Goal: Task Accomplishment & Management: Use online tool/utility

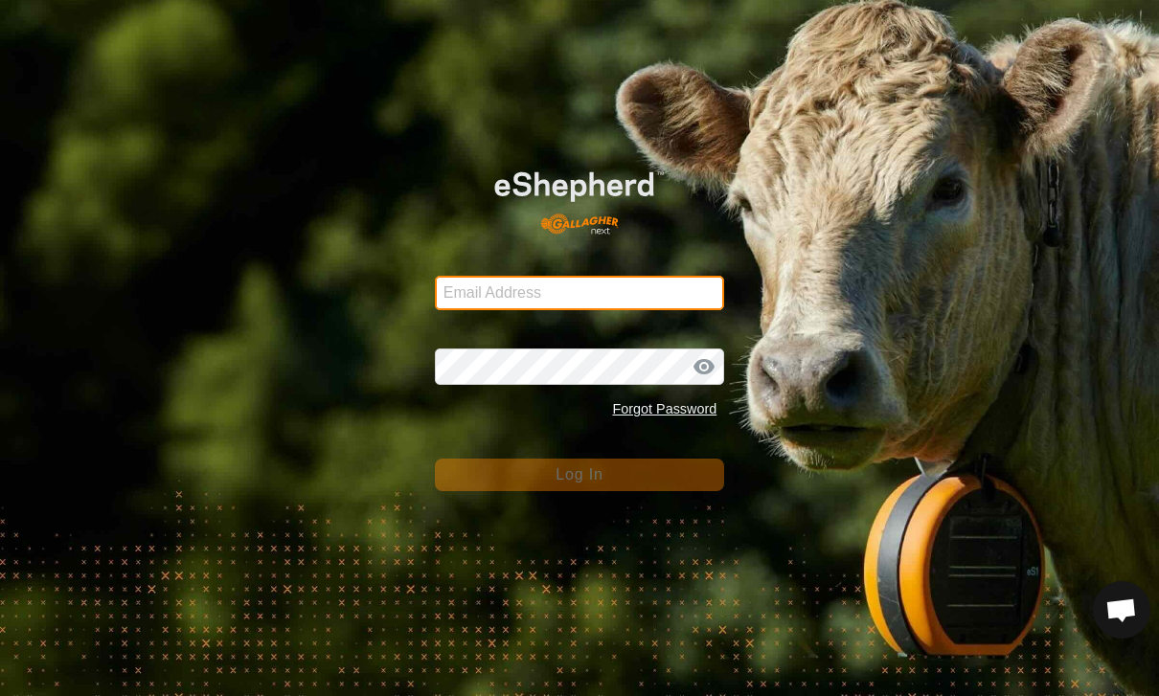
click at [514, 284] on input "Email Address" at bounding box center [580, 293] width 290 height 34
type input "[PERSON_NAME][EMAIL_ADDRESS][PERSON_NAME][DOMAIN_NAME]"
click at [580, 474] on button "Log In" at bounding box center [580, 475] width 290 height 33
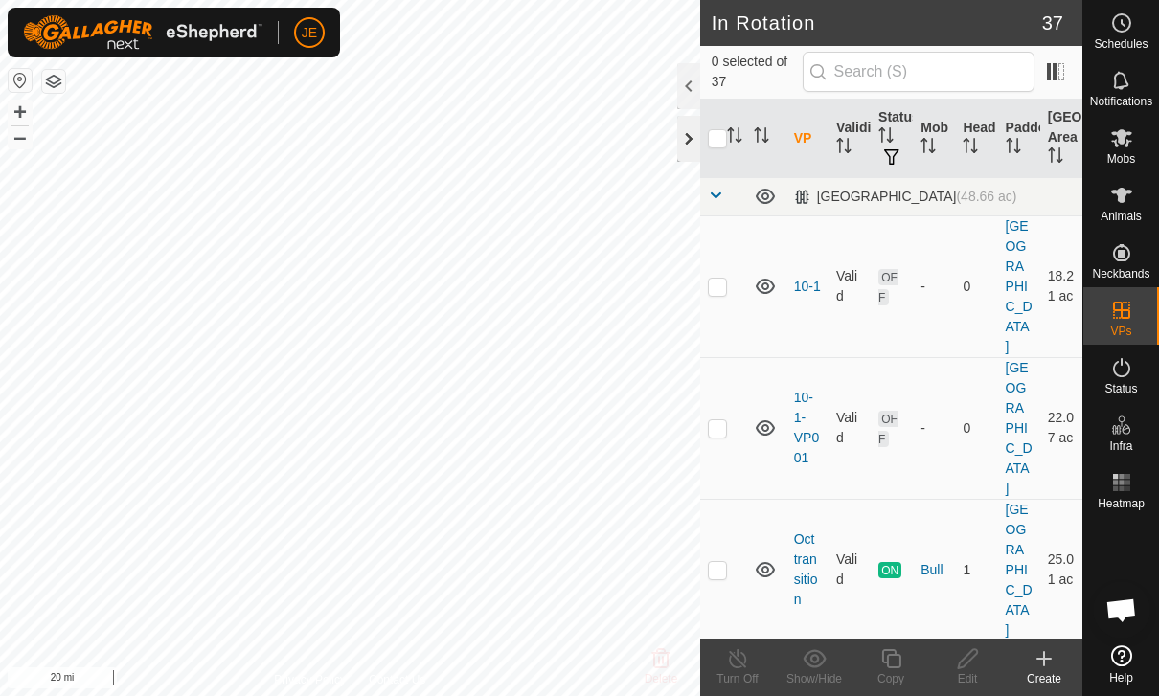
click at [685, 141] on div at bounding box center [688, 139] width 23 height 46
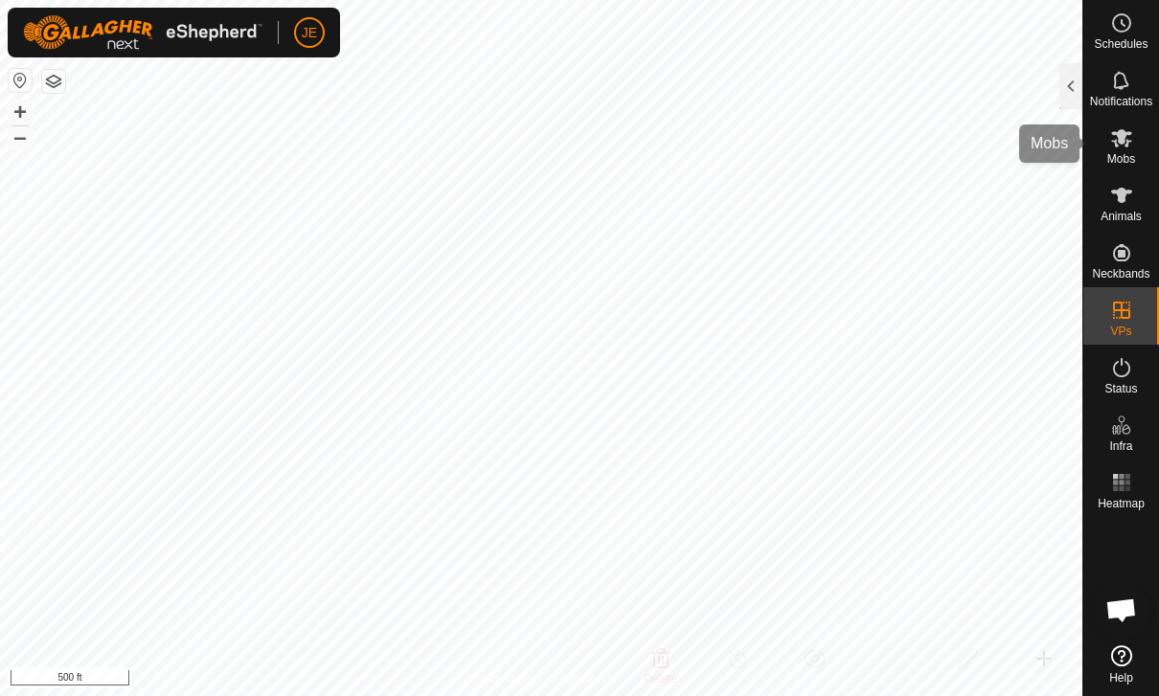
click at [1116, 142] on icon at bounding box center [1121, 138] width 21 height 18
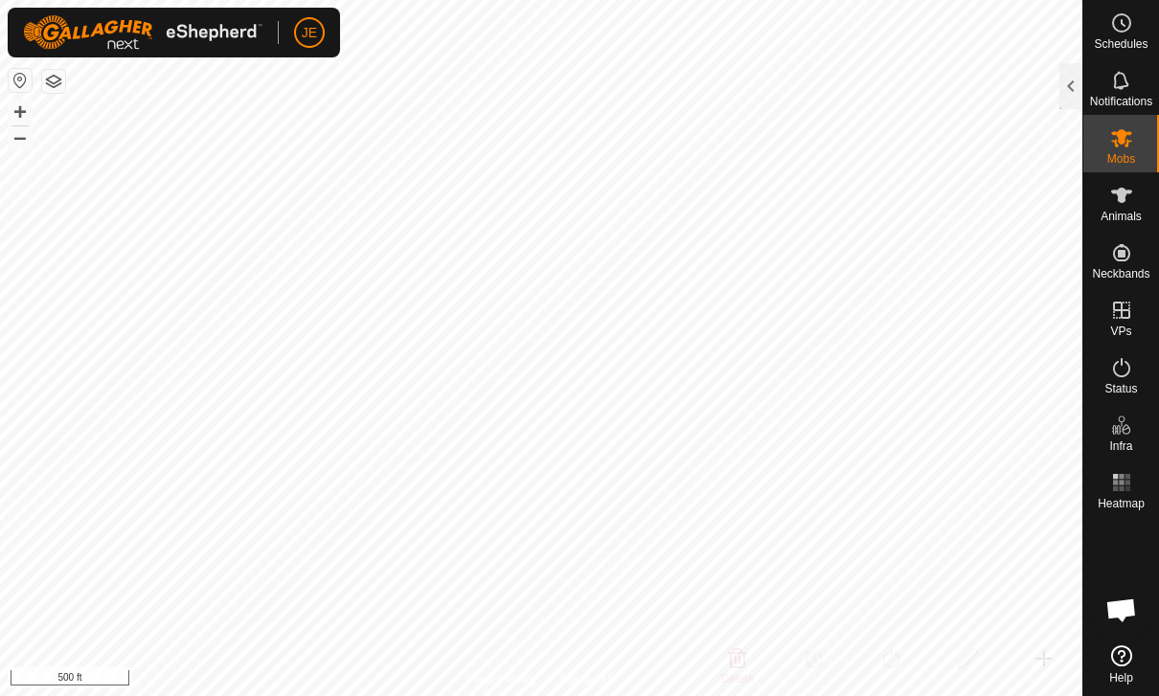
click at [1116, 126] on icon at bounding box center [1121, 137] width 23 height 23
click at [1065, 80] on div at bounding box center [1070, 86] width 23 height 46
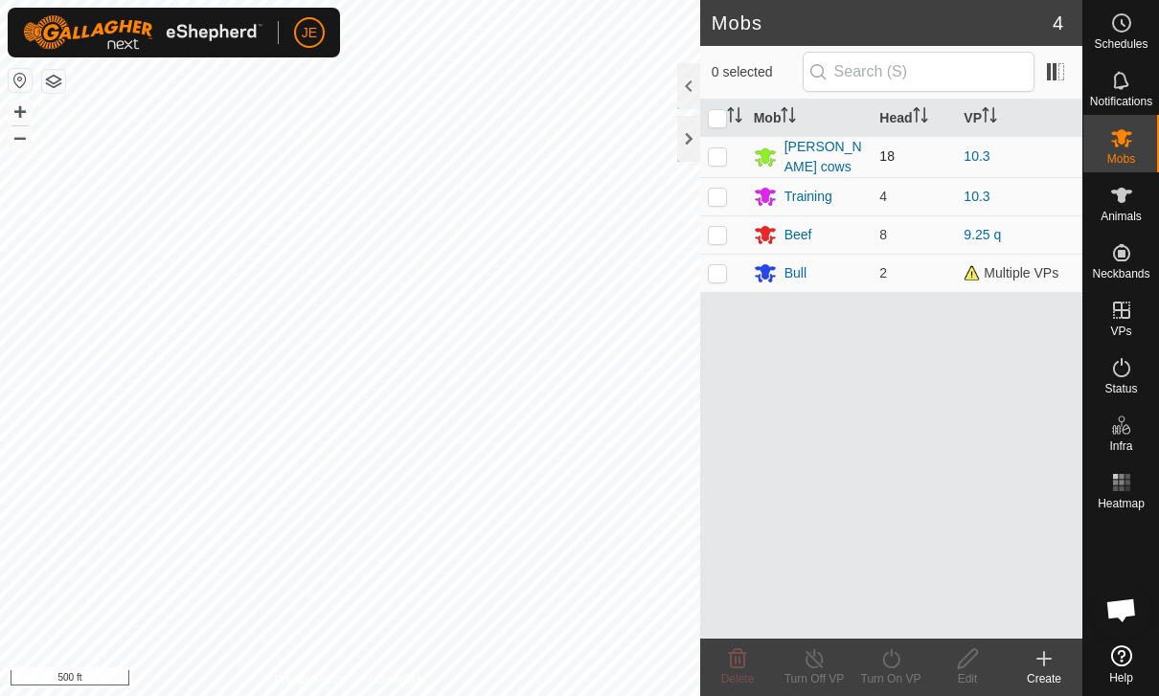
click at [723, 156] on p-checkbox at bounding box center [717, 155] width 19 height 15
checkbox input "true"
click at [720, 193] on p-checkbox at bounding box center [717, 196] width 19 height 15
checkbox input "true"
click at [724, 266] on p-checkbox at bounding box center [717, 272] width 19 height 15
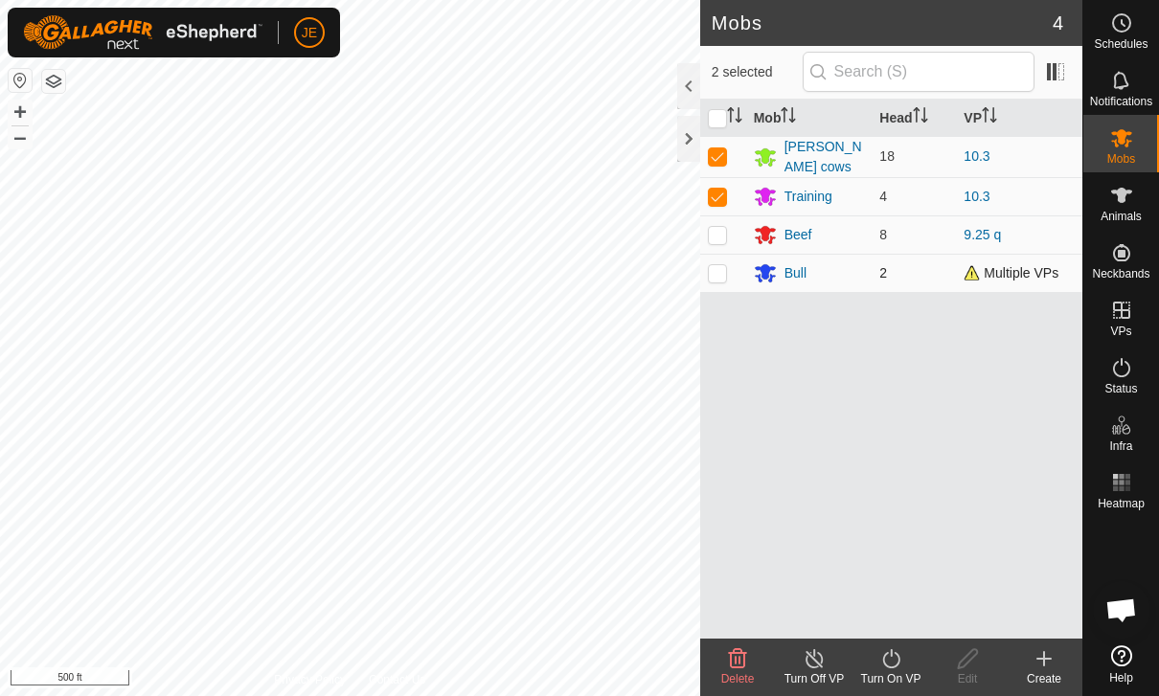
checkbox input "true"
click at [899, 667] on icon at bounding box center [891, 659] width 24 height 23
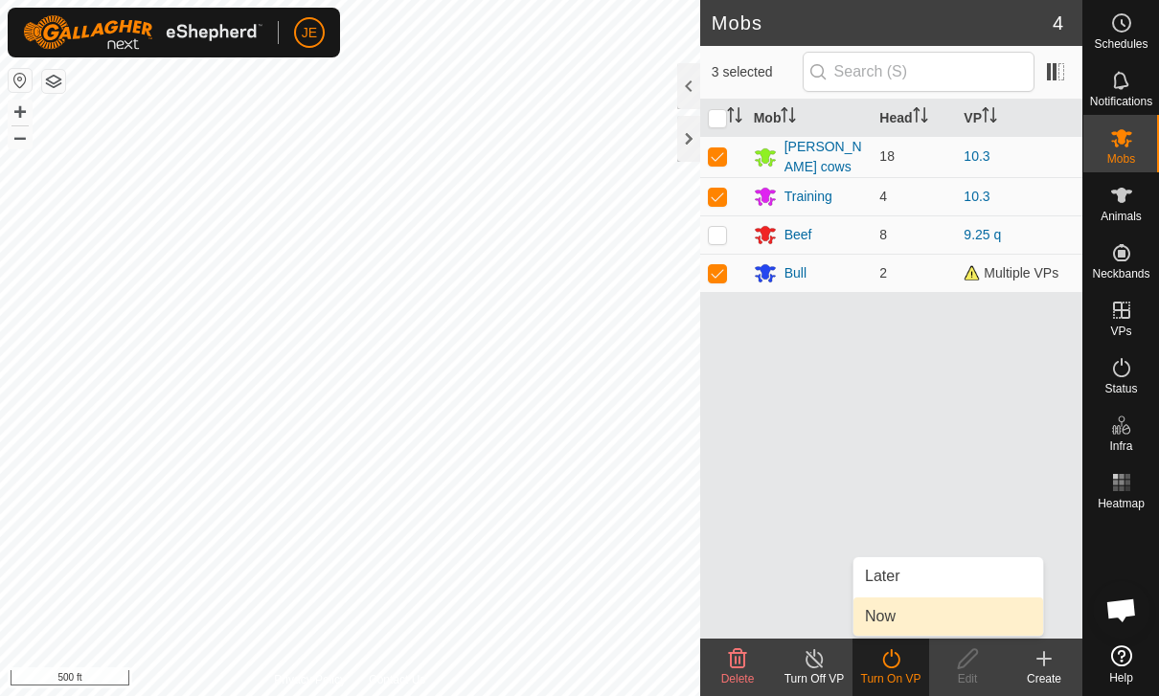
click at [918, 614] on link "Now" at bounding box center [948, 617] width 190 height 38
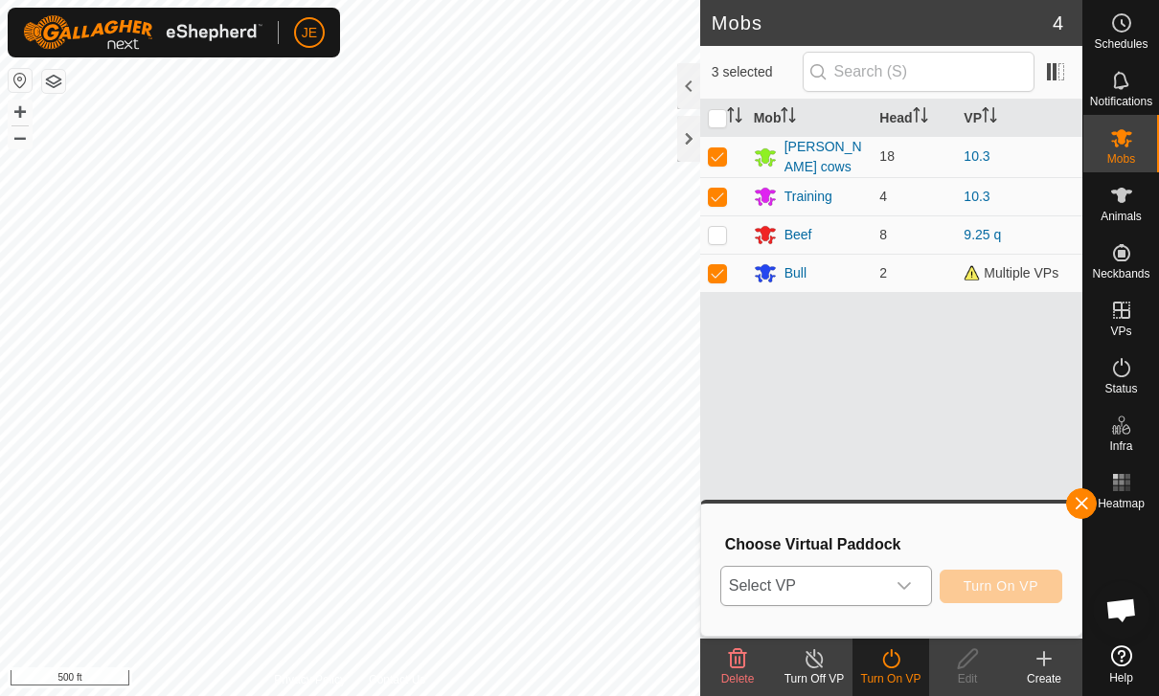
click at [880, 573] on span "Select VP" at bounding box center [803, 586] width 164 height 38
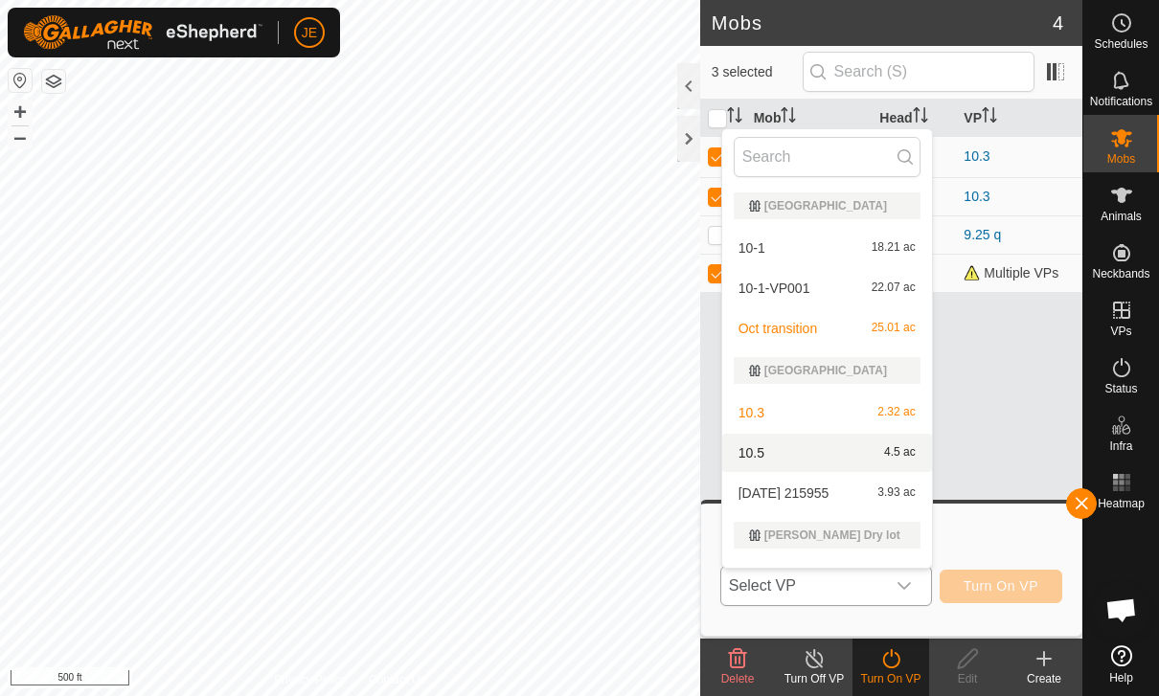
click at [851, 450] on div "10.5 4.5 ac" at bounding box center [827, 453] width 187 height 23
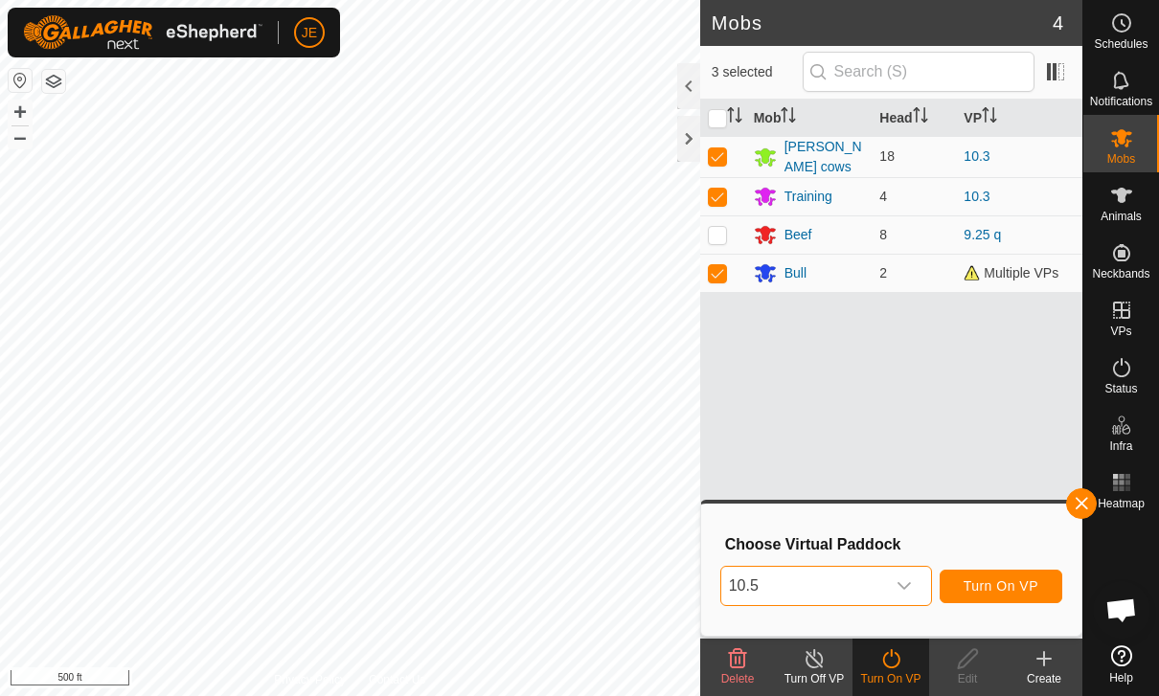
click at [1006, 585] on span "Turn On VP" at bounding box center [1001, 586] width 75 height 15
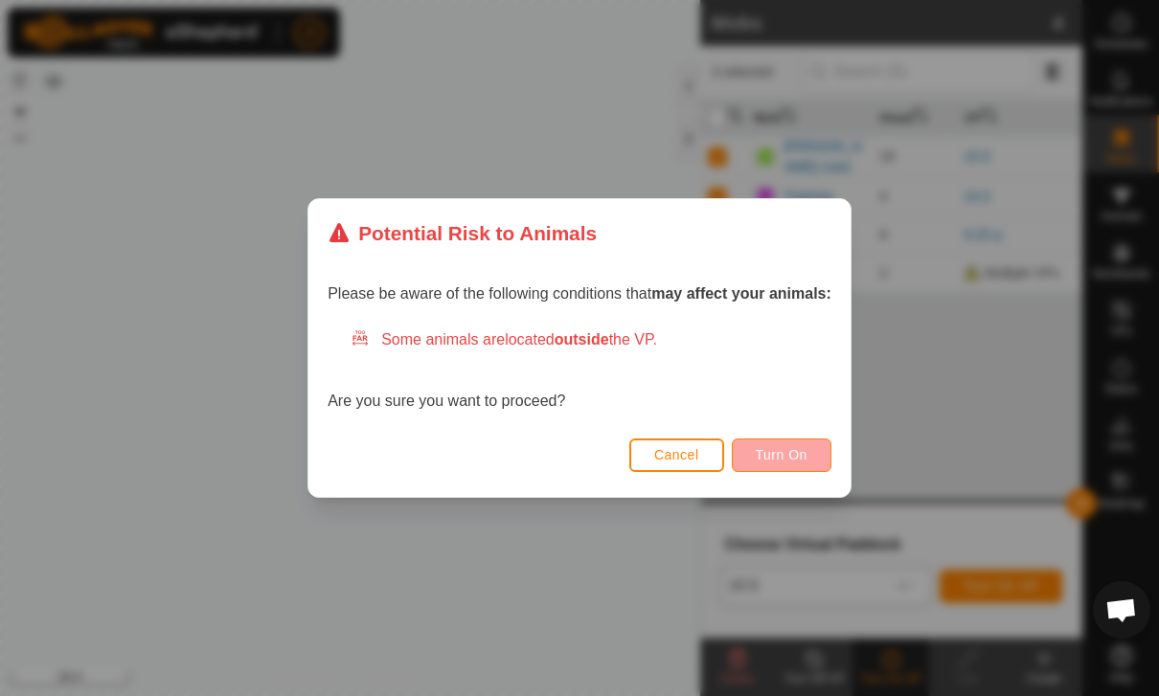
click at [807, 454] on span "Turn On" at bounding box center [782, 454] width 52 height 15
